Goal: Task Accomplishment & Management: Use online tool/utility

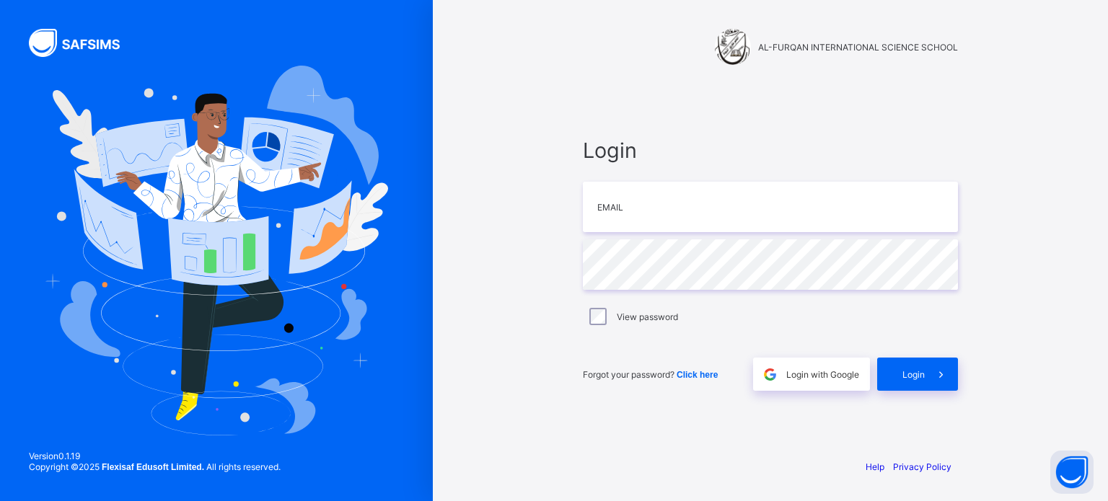
click at [678, 79] on div "AL-FURQAN INTERNATIONAL SCIENCE SCHOOL Login Email Password View password Forgo…" at bounding box center [770, 250] width 433 height 501
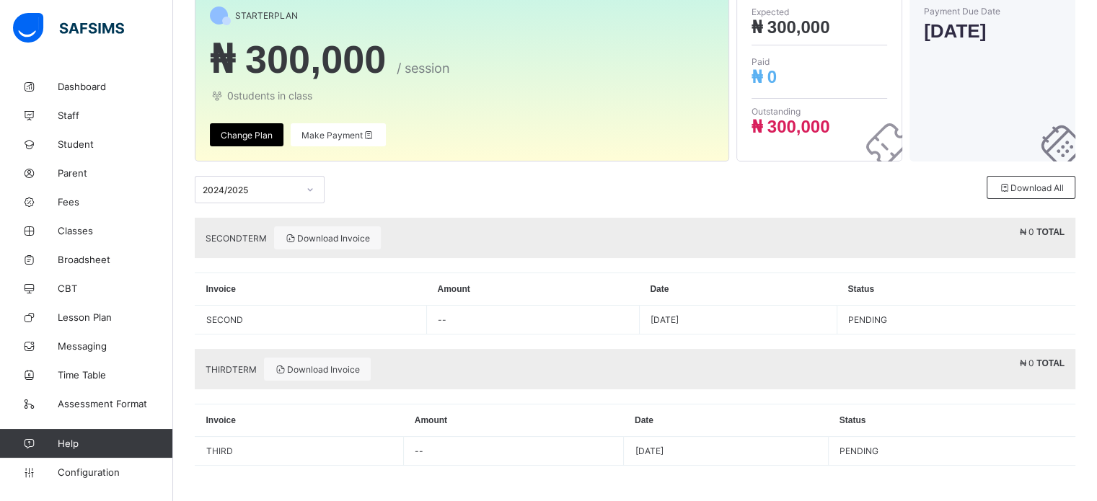
scroll to position [104, 0]
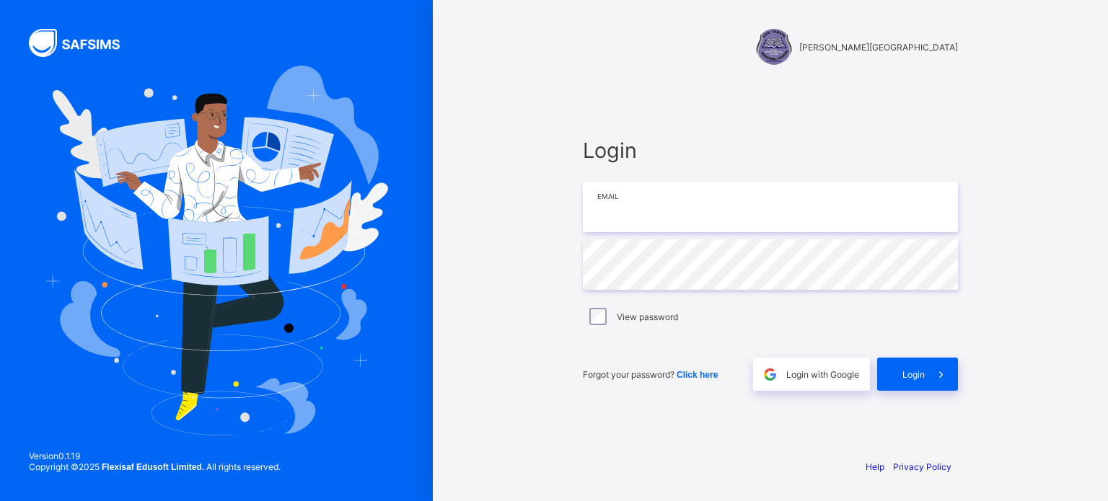
type input "**********"
click at [915, 371] on span "Login" at bounding box center [914, 374] width 22 height 11
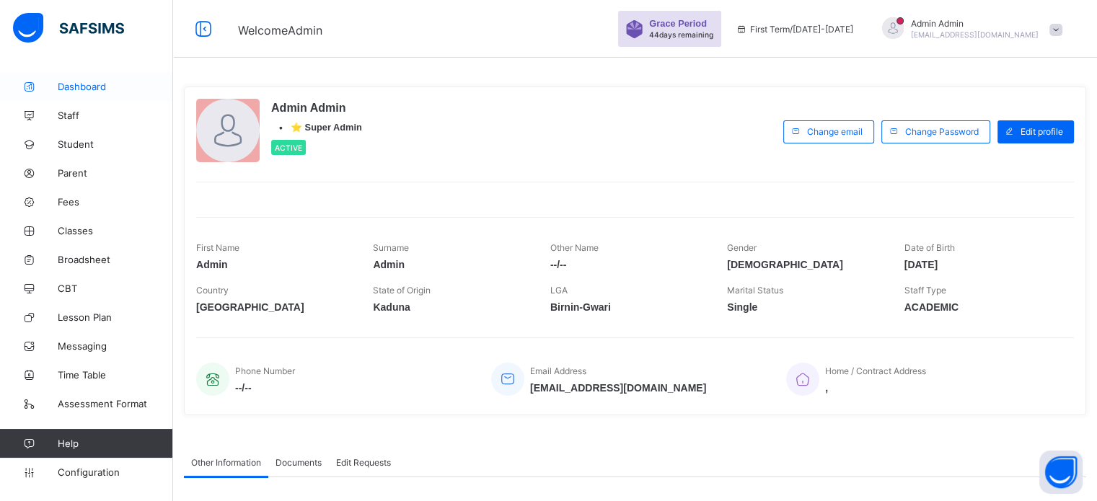
click at [92, 88] on span "Dashboard" at bounding box center [115, 87] width 115 height 12
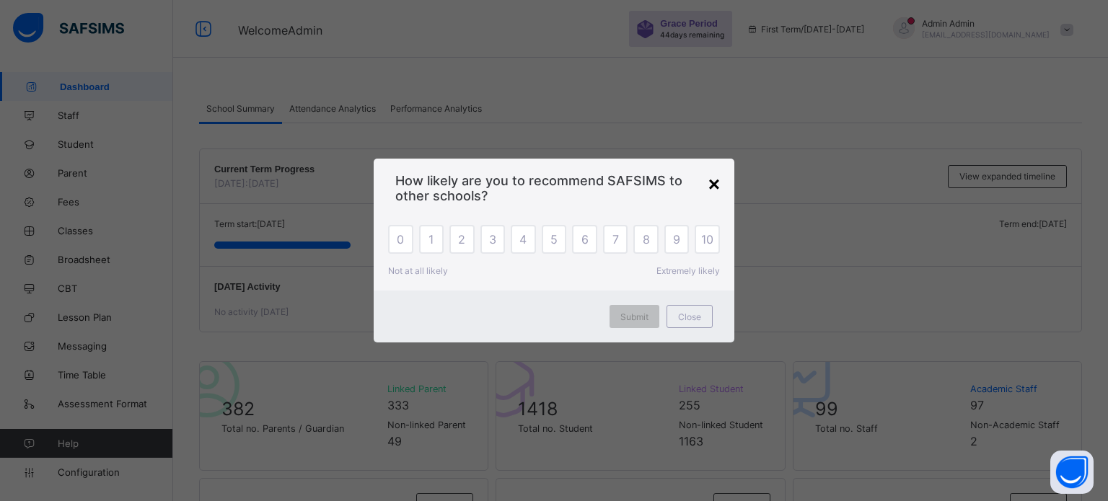
click at [716, 182] on div "×" at bounding box center [714, 184] width 12 height 23
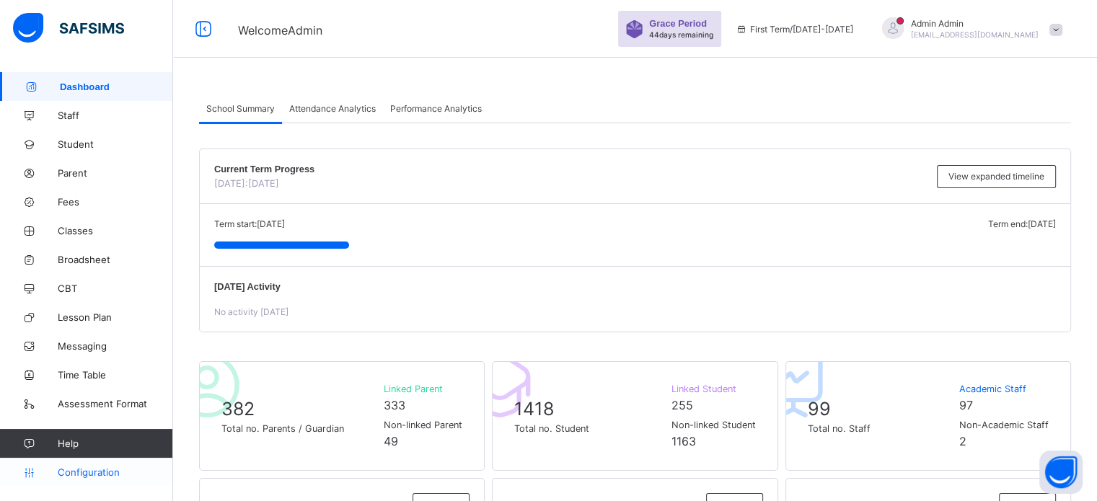
click at [101, 473] on span "Configuration" at bounding box center [115, 473] width 115 height 12
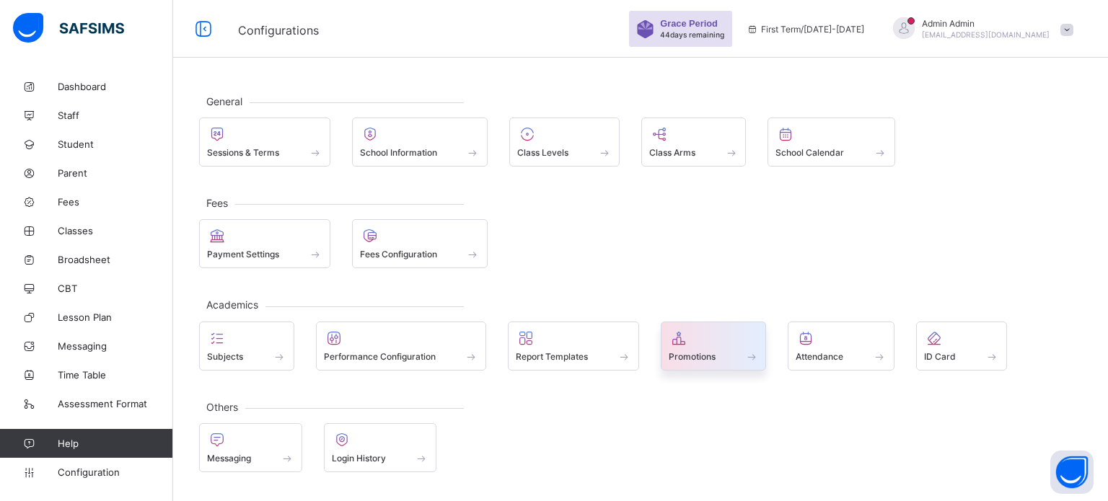
click at [681, 338] on icon at bounding box center [679, 338] width 20 height 17
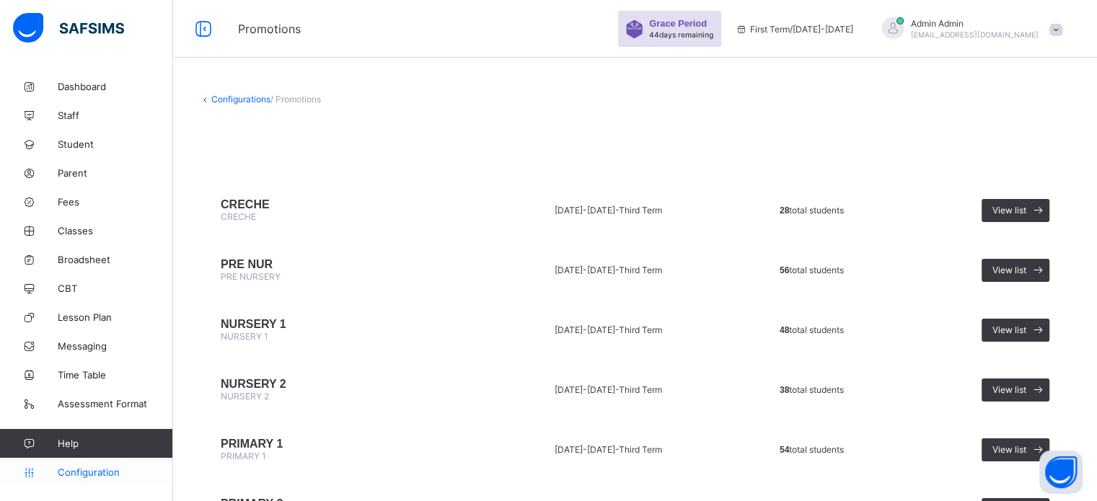
click at [102, 474] on span "Configuration" at bounding box center [115, 473] width 115 height 12
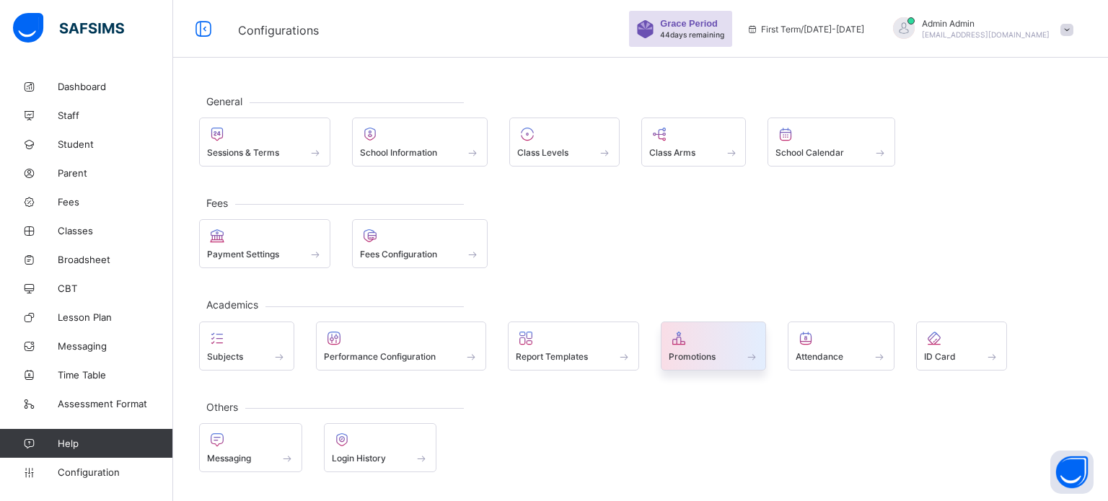
click at [685, 341] on icon at bounding box center [679, 338] width 20 height 17
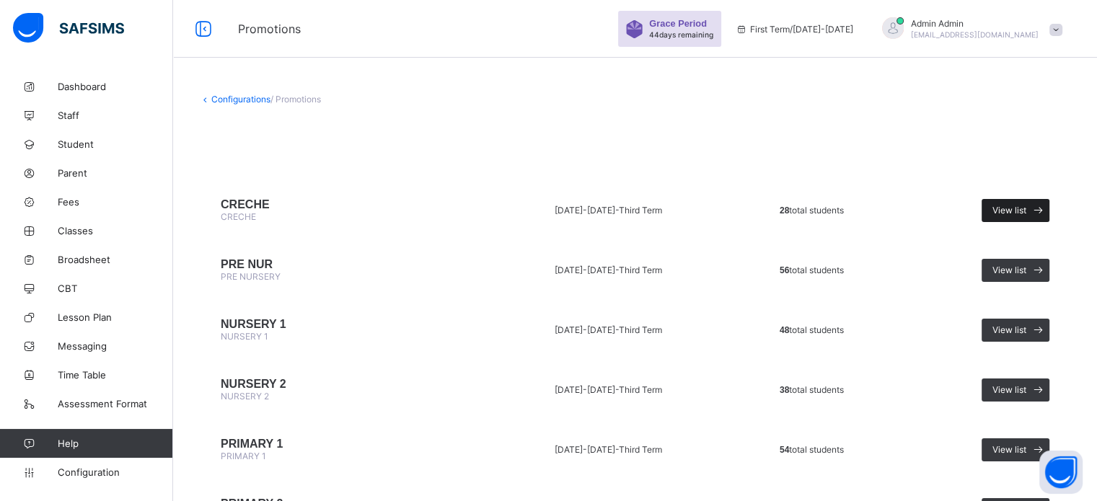
click at [1027, 211] on span "View list" at bounding box center [1010, 210] width 34 height 11
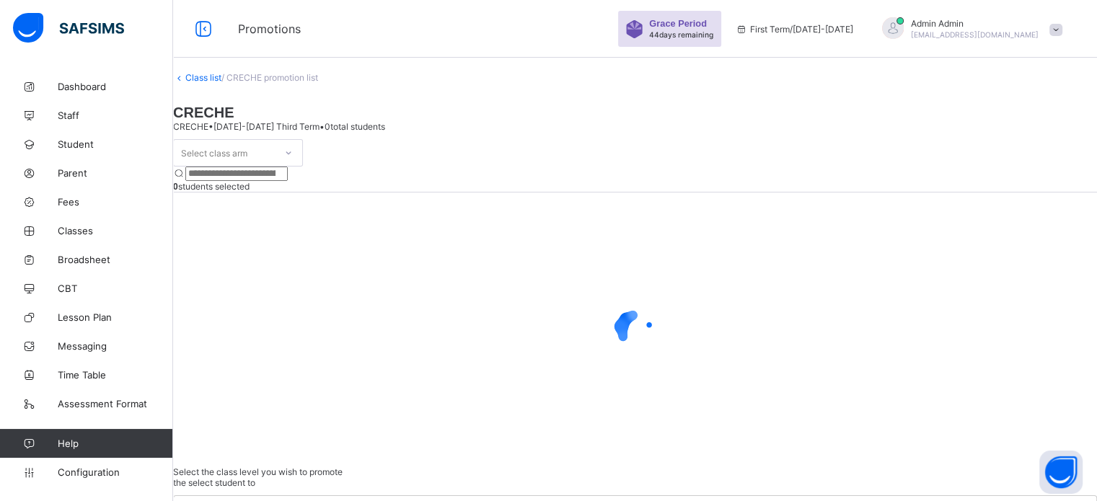
click at [275, 157] on div "Select class arm" at bounding box center [224, 153] width 101 height 20
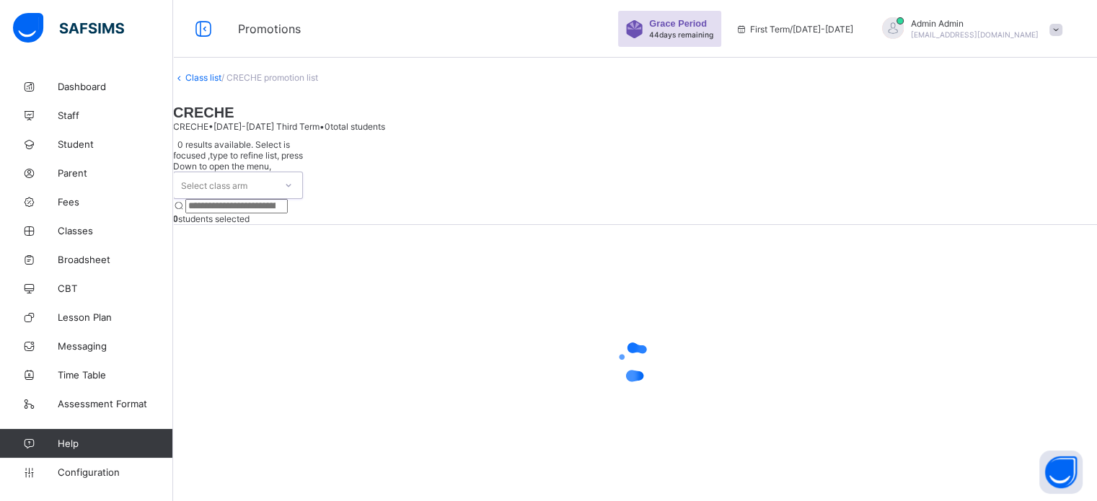
click at [275, 172] on div "Select class arm" at bounding box center [224, 185] width 101 height 26
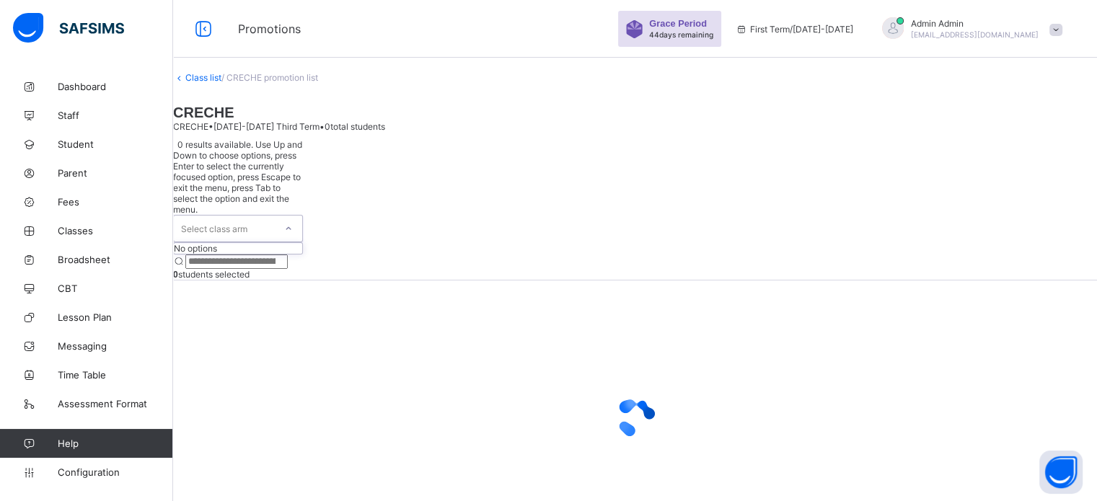
click at [275, 216] on div "Select class arm" at bounding box center [224, 229] width 101 height 26
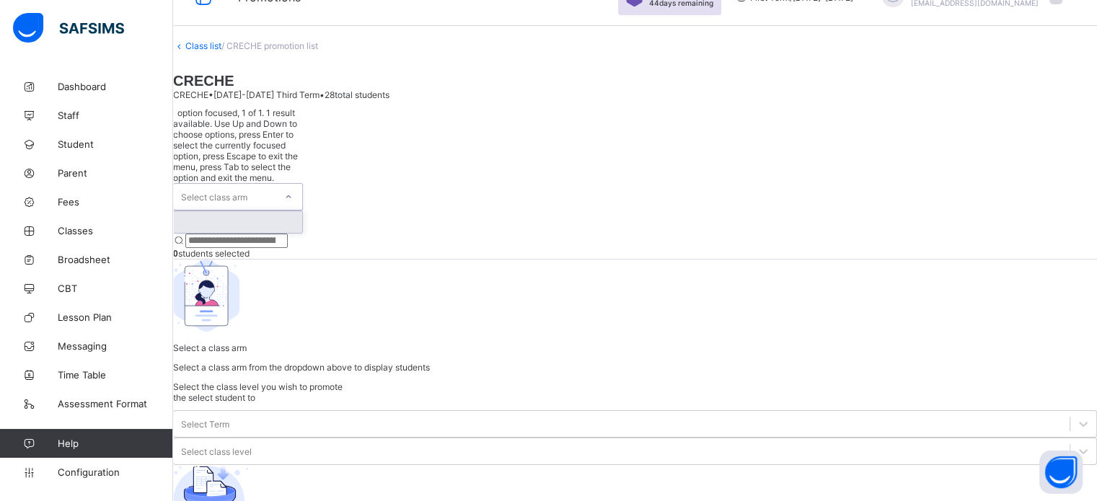
scroll to position [58, 0]
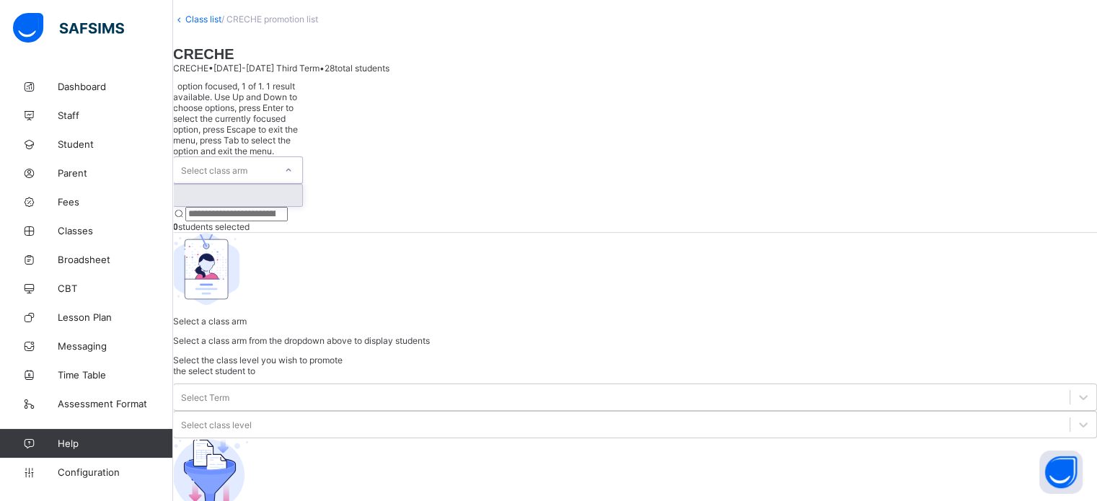
click at [247, 157] on div "Select class arm" at bounding box center [214, 170] width 66 height 27
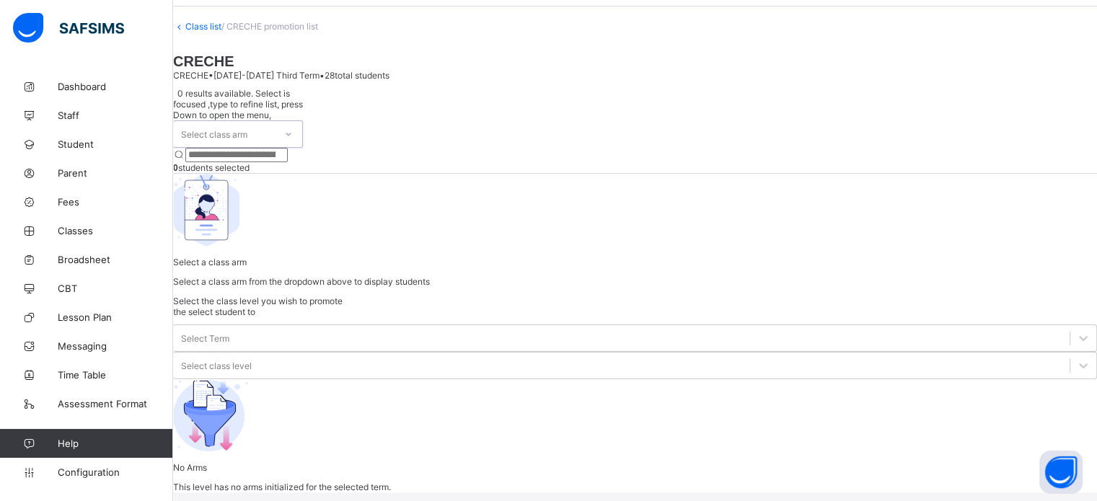
click at [247, 148] on div "Select class arm" at bounding box center [214, 133] width 66 height 27
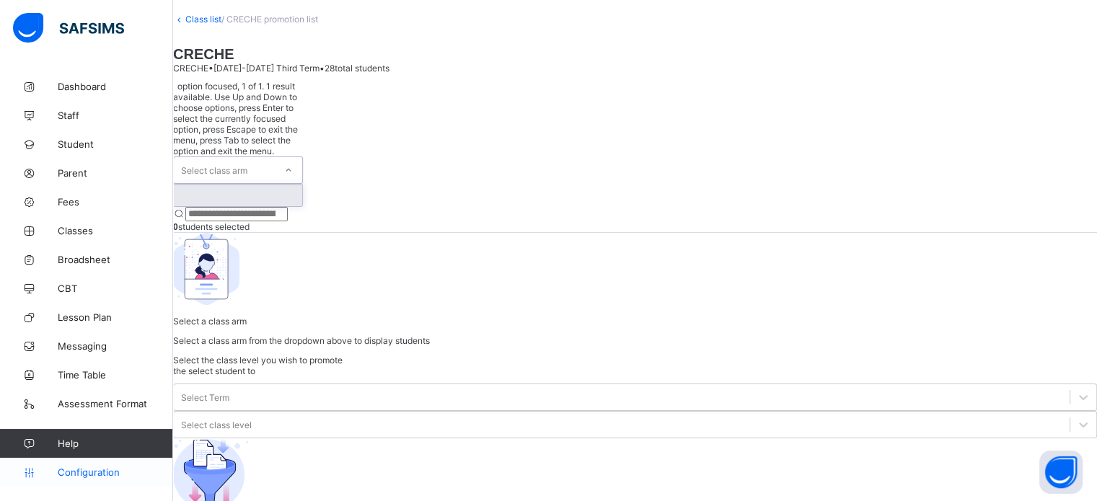
click at [107, 470] on span "Configuration" at bounding box center [115, 473] width 115 height 12
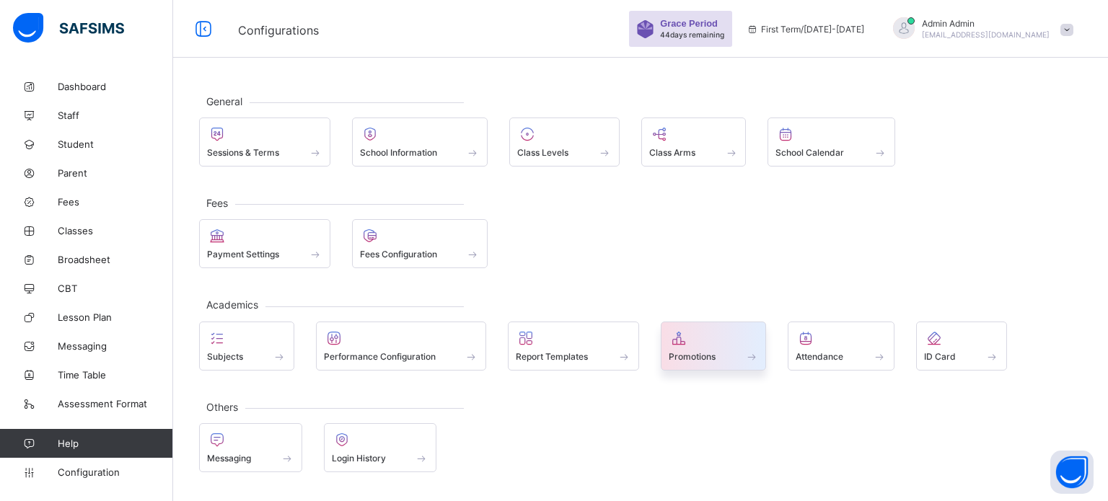
click at [690, 351] on span "Promotions" at bounding box center [692, 356] width 47 height 11
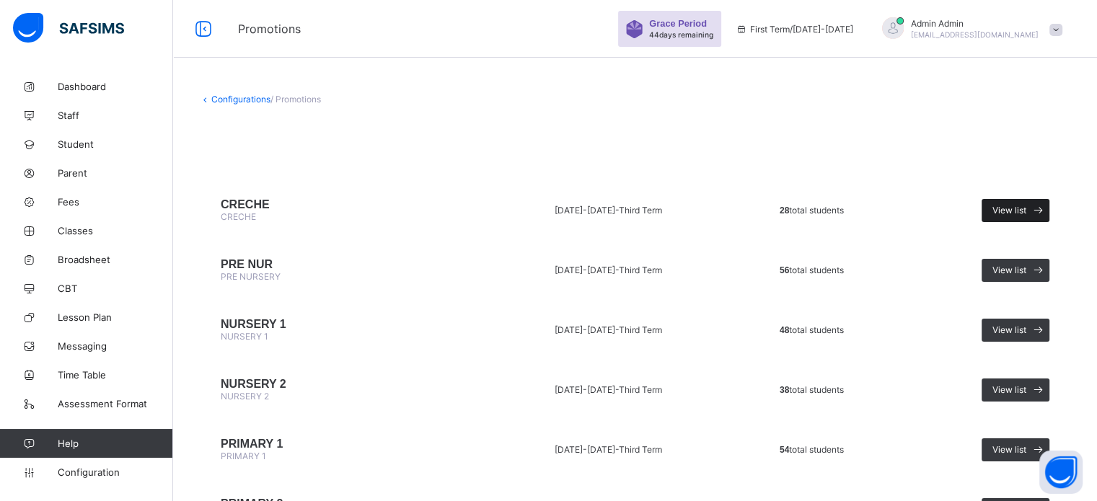
click at [1020, 210] on span "View list" at bounding box center [1010, 210] width 34 height 11
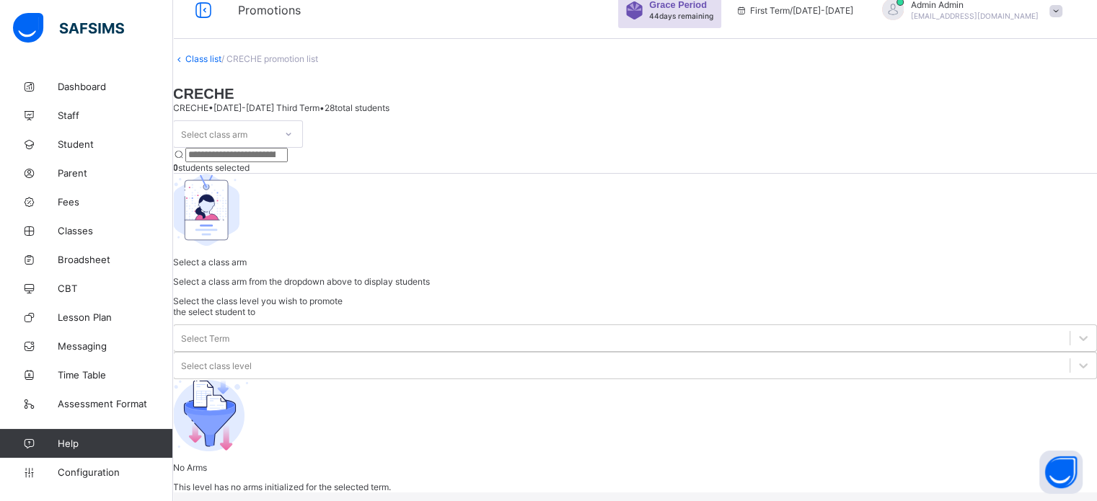
scroll to position [58, 0]
click at [275, 144] on div "Select class arm" at bounding box center [224, 134] width 101 height 20
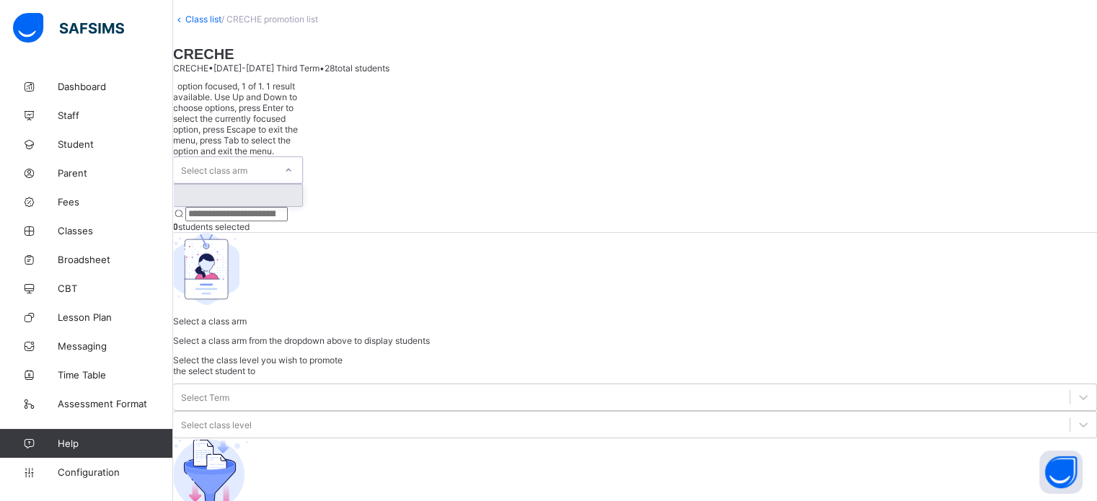
click at [263, 185] on div at bounding box center [238, 196] width 128 height 22
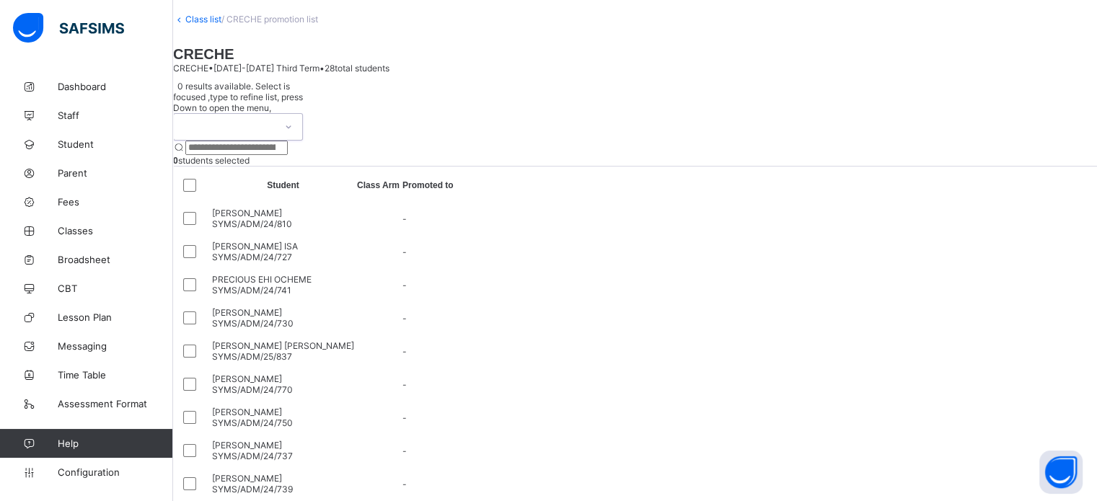
click at [275, 140] on div at bounding box center [224, 127] width 101 height 26
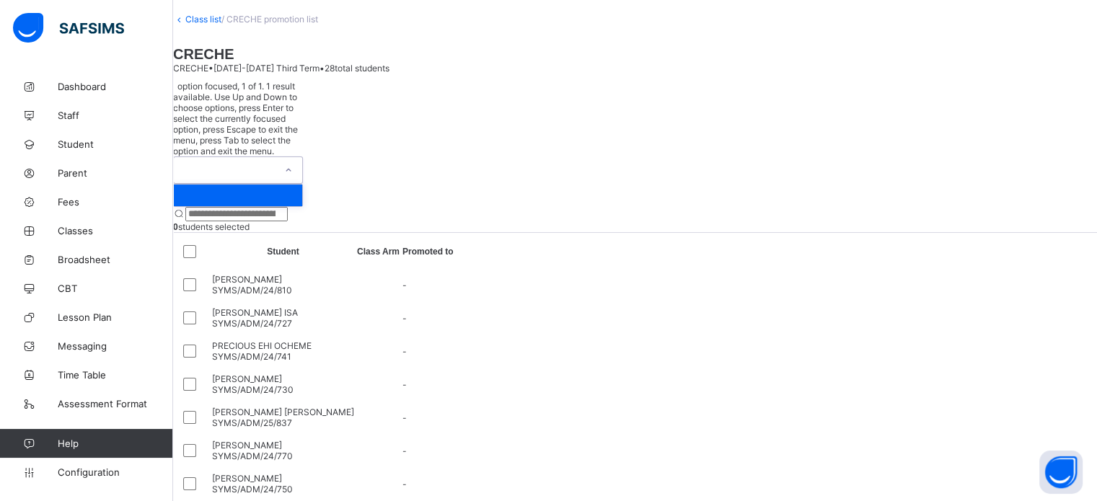
click at [275, 157] on div at bounding box center [224, 170] width 101 height 26
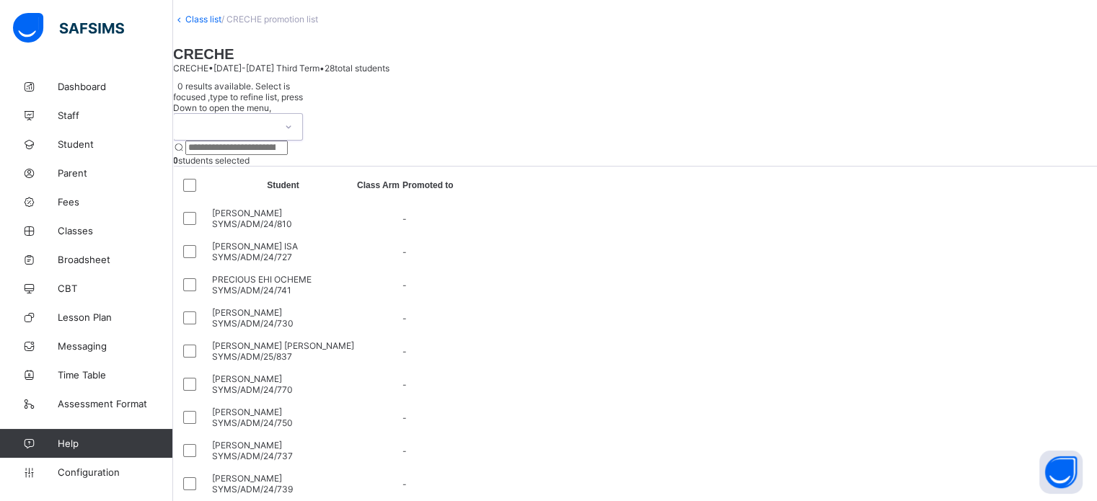
click at [221, 25] on link "Class list" at bounding box center [203, 19] width 36 height 11
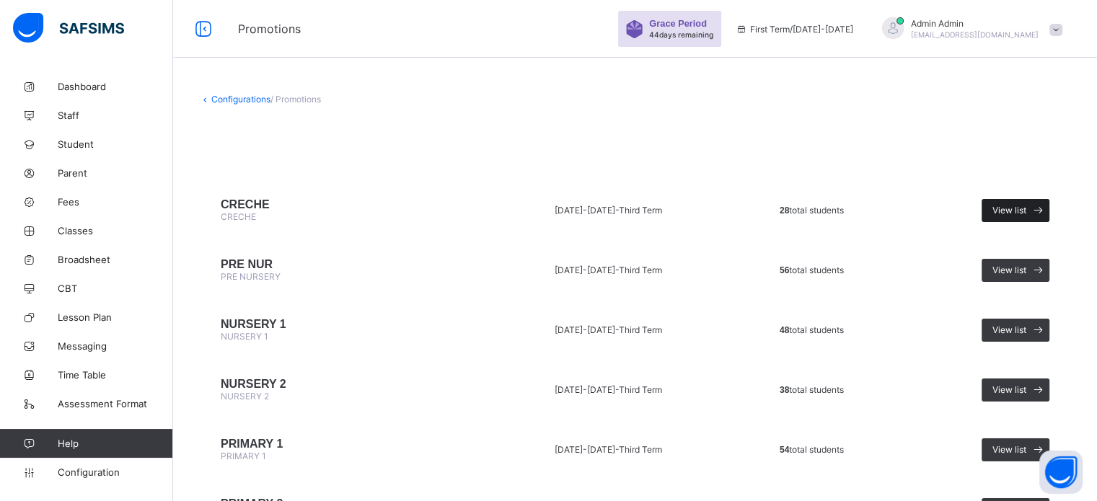
click at [1027, 213] on span "View list" at bounding box center [1010, 210] width 34 height 11
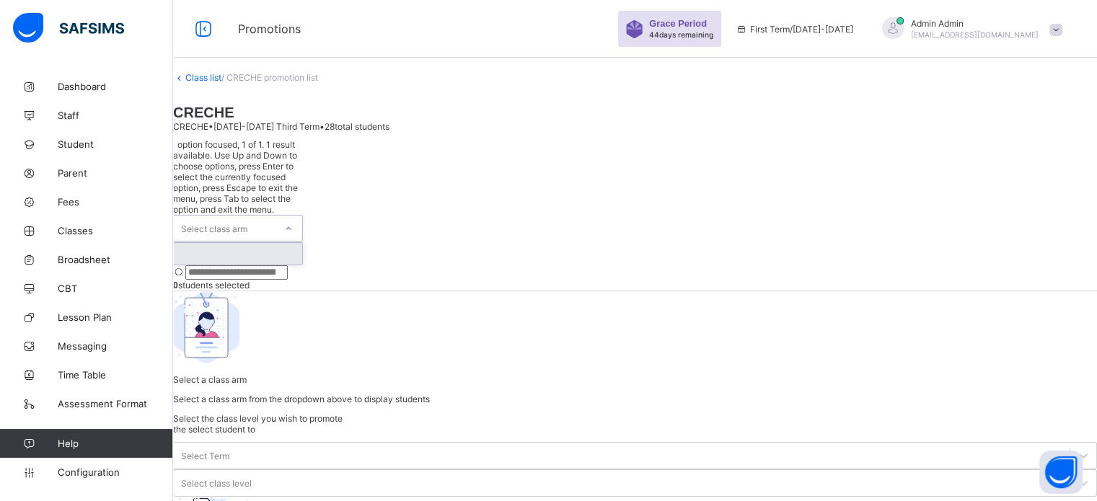
click at [301, 217] on div at bounding box center [288, 228] width 25 height 23
click at [282, 243] on div at bounding box center [238, 254] width 128 height 22
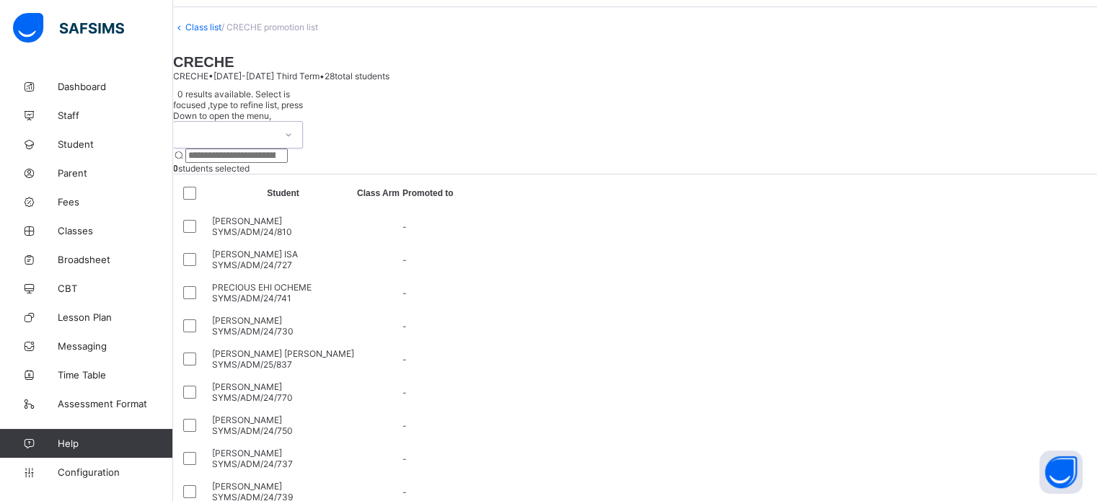
scroll to position [72, 0]
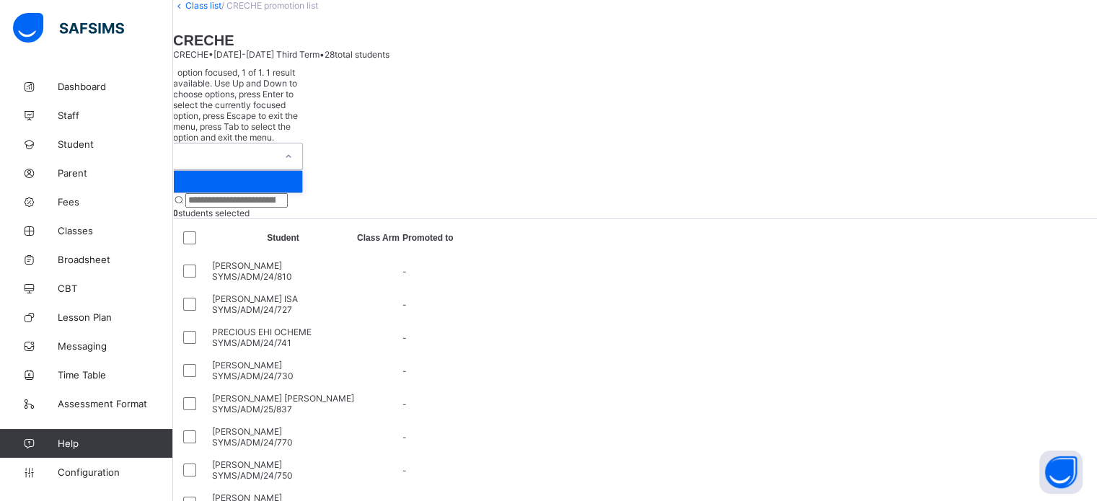
click at [275, 144] on div at bounding box center [224, 157] width 101 height 26
click at [263, 171] on div at bounding box center [238, 182] width 128 height 22
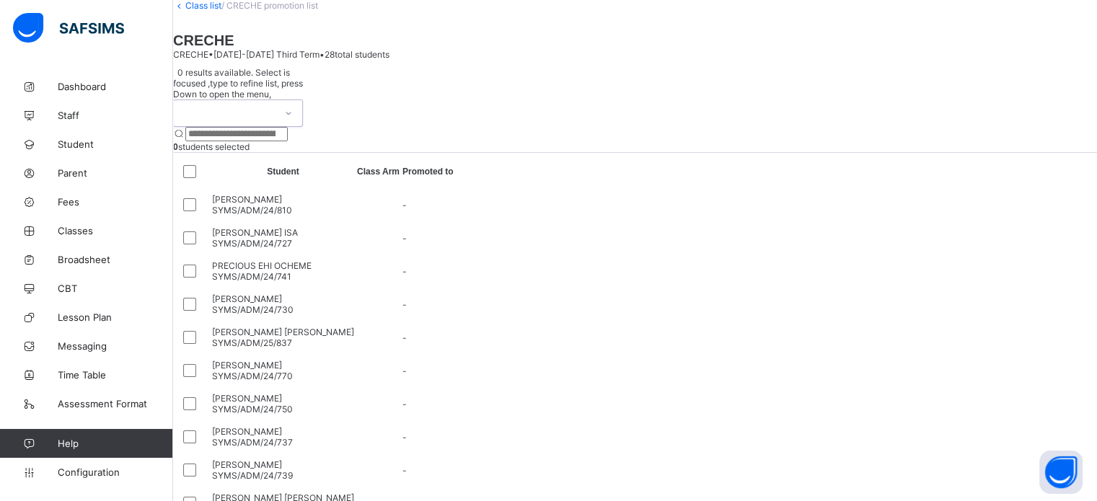
click at [215, 11] on link "Class list" at bounding box center [203, 5] width 36 height 11
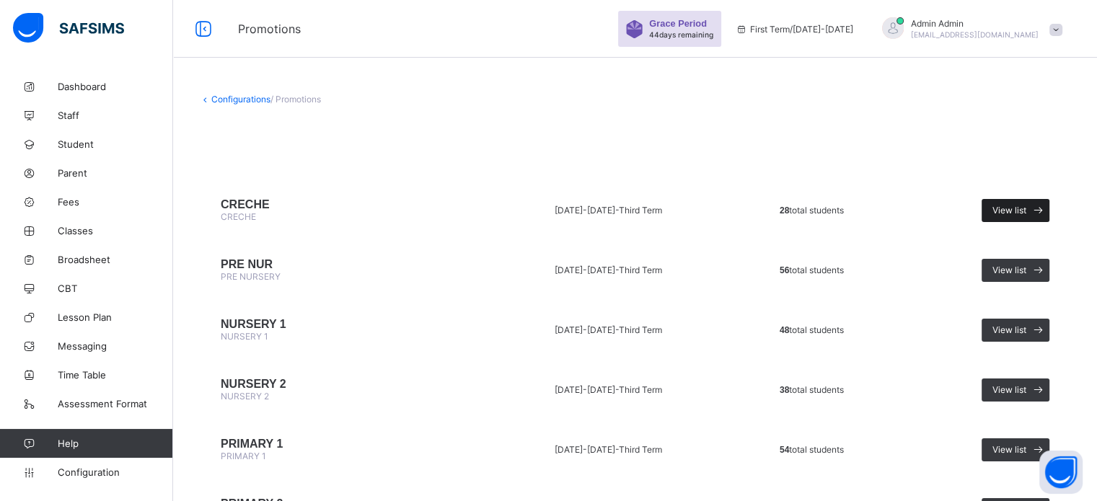
click at [1016, 215] on span "View list" at bounding box center [1010, 210] width 34 height 11
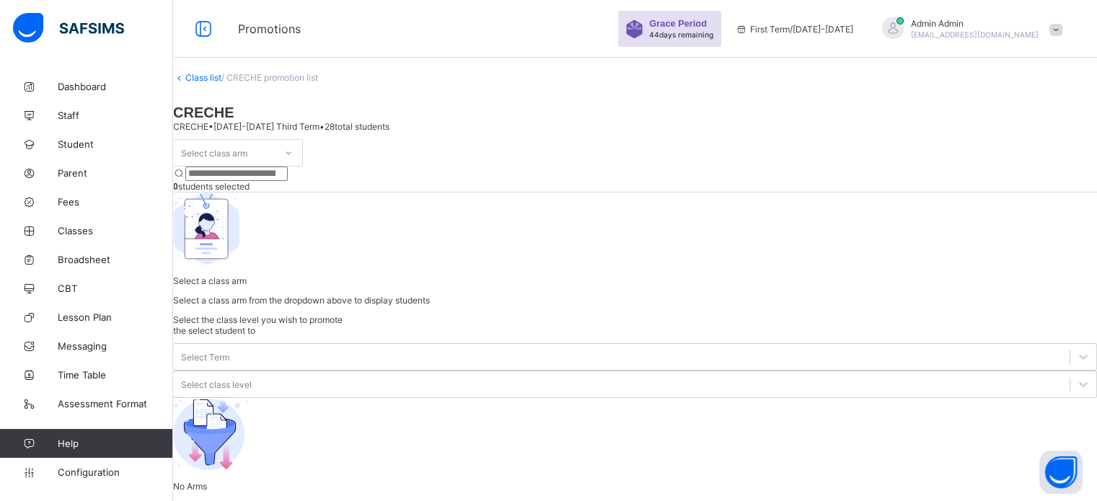
click at [275, 161] on div "Select class arm" at bounding box center [224, 153] width 101 height 20
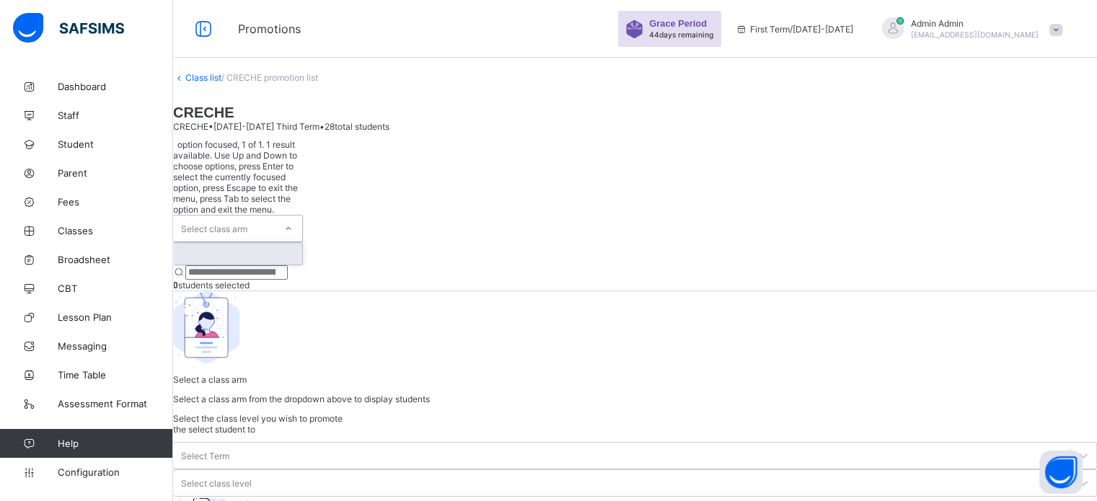
click at [280, 243] on div at bounding box center [238, 254] width 128 height 22
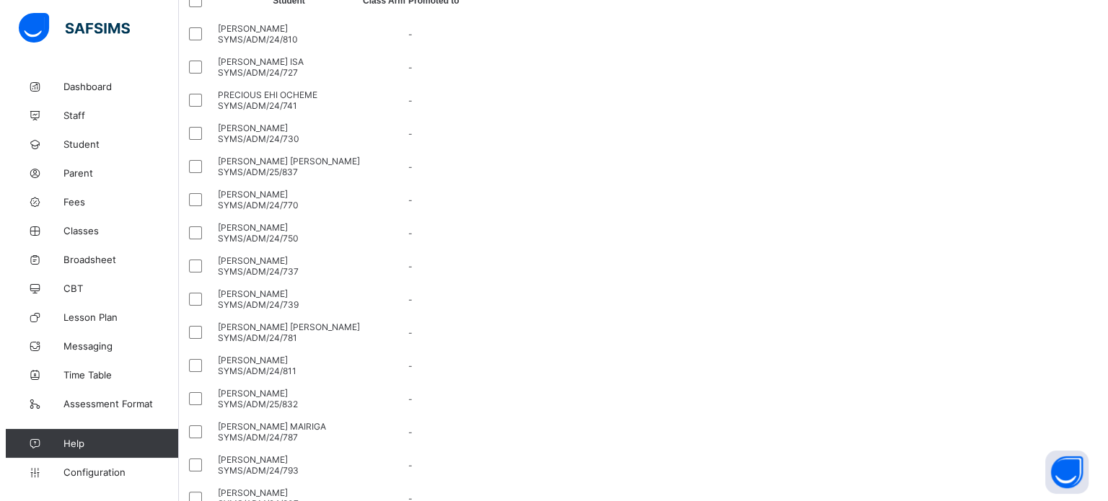
scroll to position [216, 0]
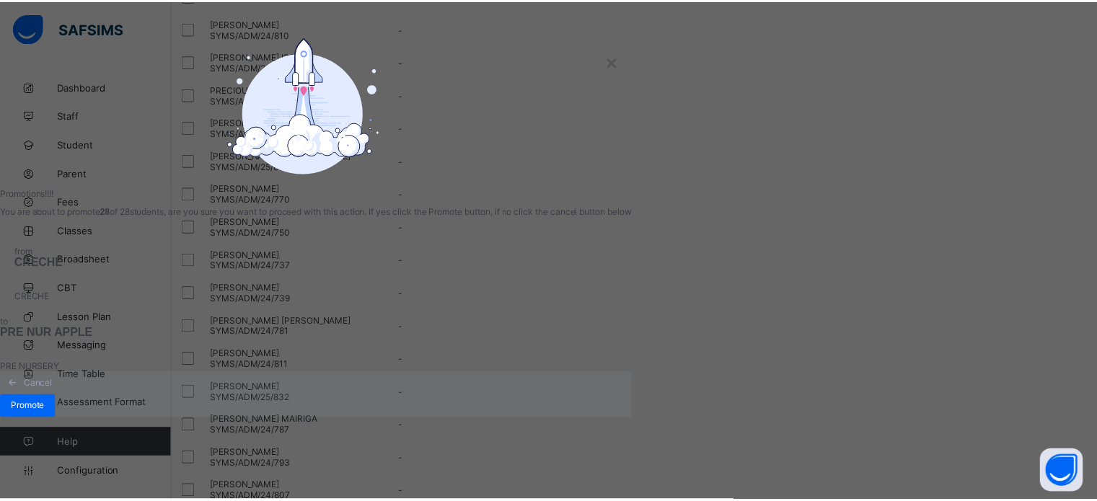
scroll to position [40, 0]
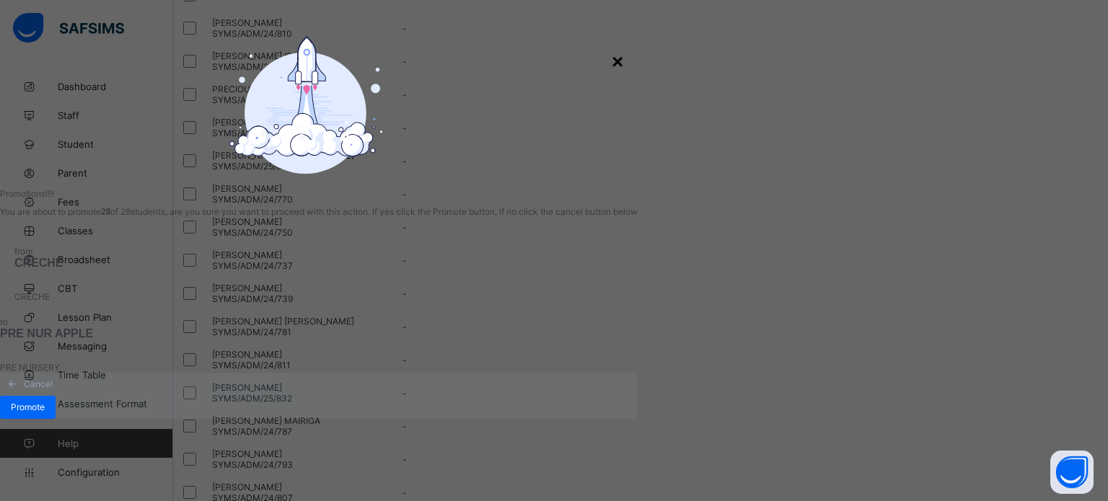
click at [623, 50] on div "×" at bounding box center [618, 61] width 12 height 23
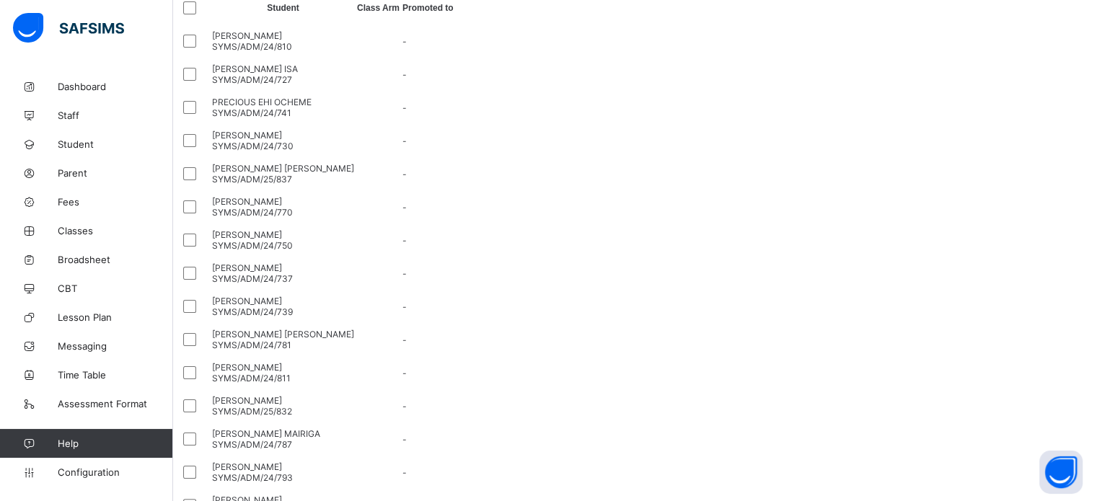
scroll to position [0, 0]
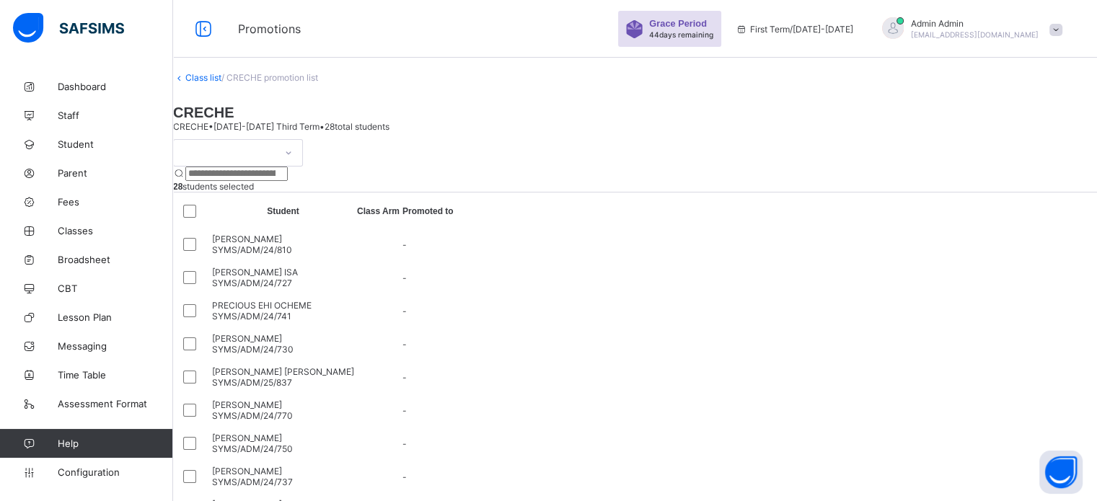
click at [221, 83] on link "Class list" at bounding box center [203, 77] width 36 height 11
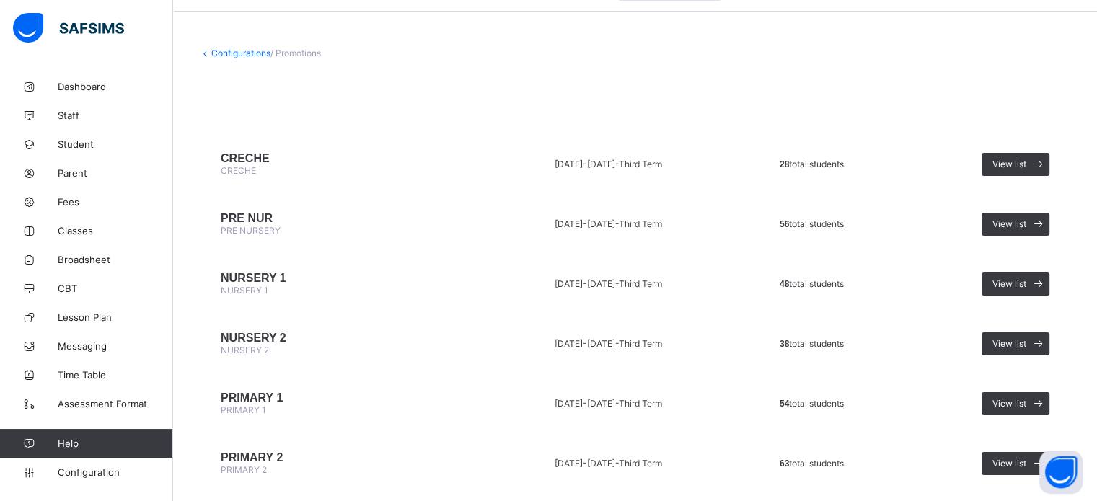
scroll to position [72, 0]
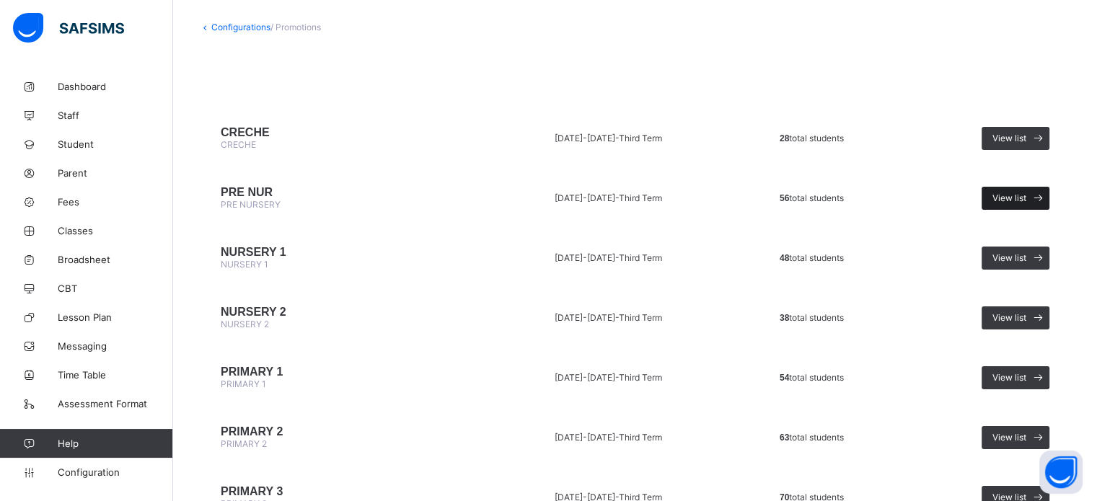
click at [1040, 197] on span at bounding box center [1038, 198] width 23 height 23
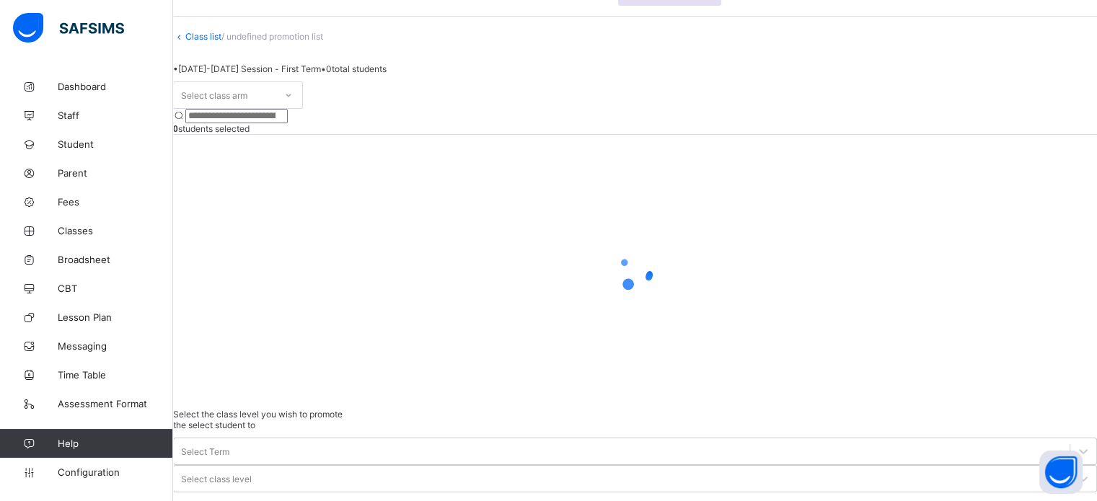
scroll to position [58, 0]
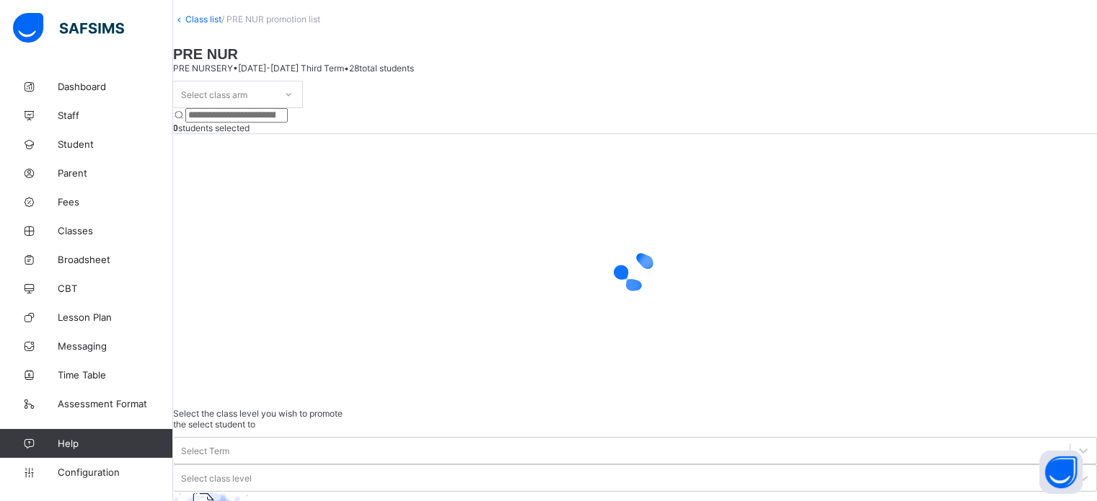
click at [275, 105] on div "Select class arm" at bounding box center [224, 94] width 101 height 20
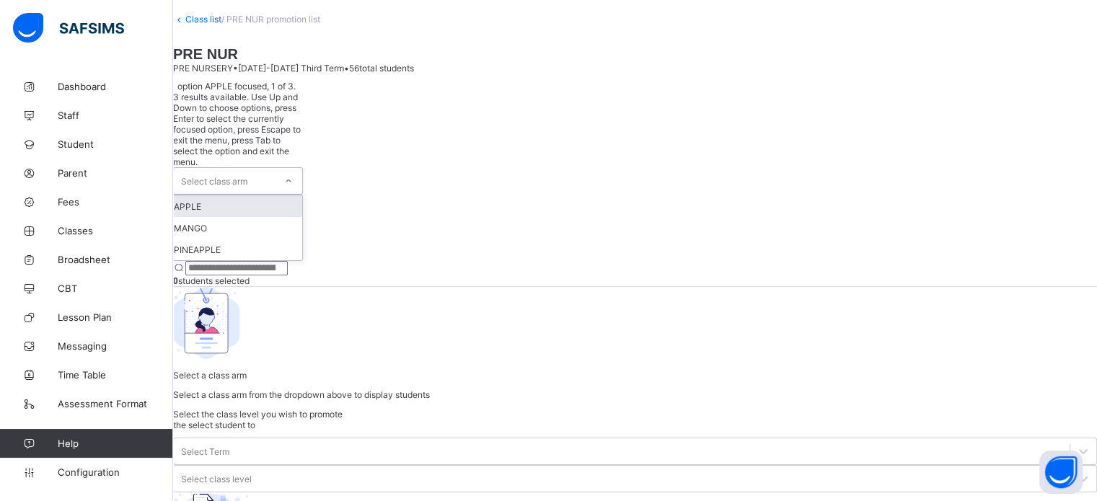
click at [258, 196] on div "APPLE" at bounding box center [238, 207] width 128 height 22
